Goal: Task Accomplishment & Management: Use online tool/utility

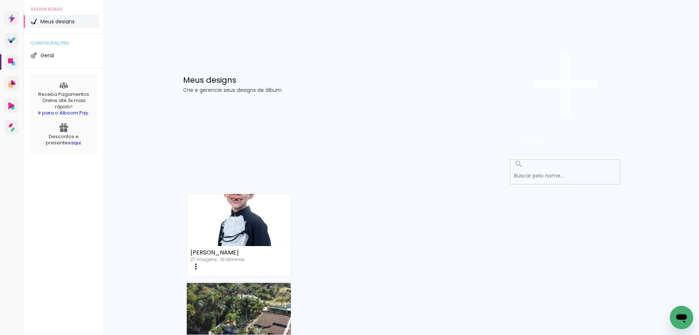
click at [549, 138] on span "Criar um design" at bounding box center [530, 141] width 38 height 7
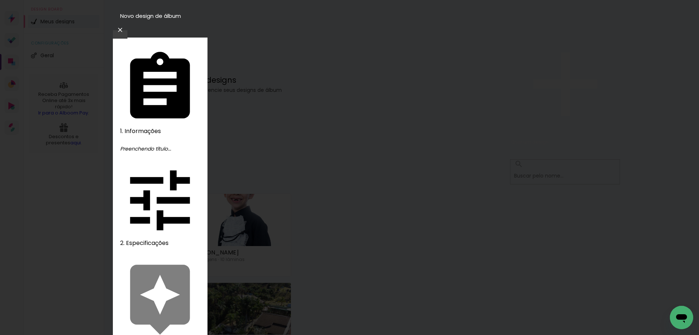
type input "[PERSON_NAME] e [PERSON_NAME]"
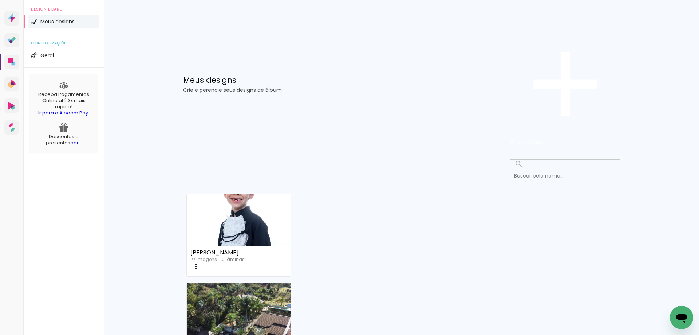
scroll to position [456, 0]
click at [0, 0] on slot "Mais álbuns" at bounding box center [0, 0] width 0 height 0
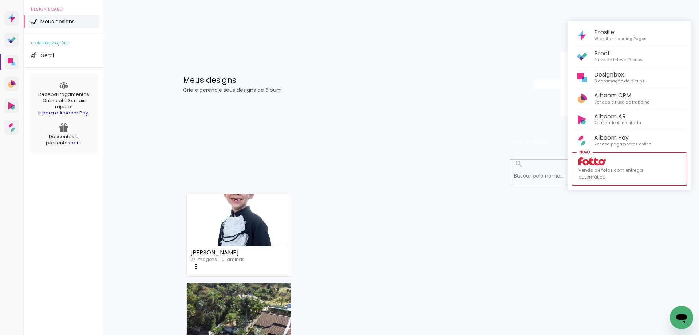
click at [460, 63] on div at bounding box center [349, 167] width 699 height 335
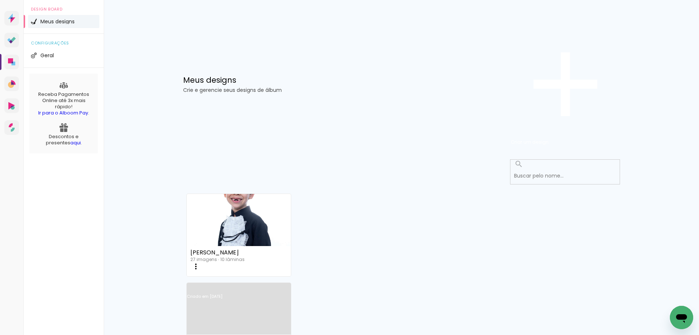
click at [291, 285] on link "Criado em [DATE]" at bounding box center [239, 305] width 104 height 41
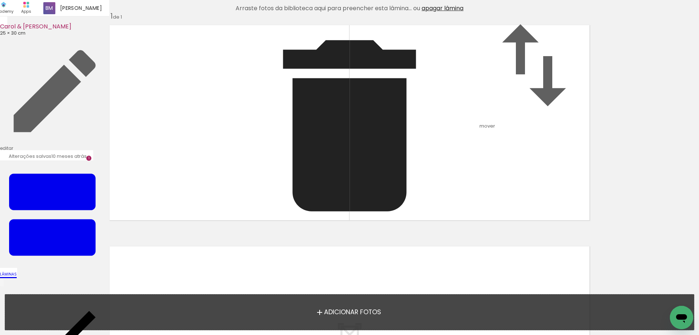
click at [625, 135] on div "Inserir lâmina 1 de 1" at bounding box center [349, 224] width 699 height 442
